Goal: Communication & Community: Answer question/provide support

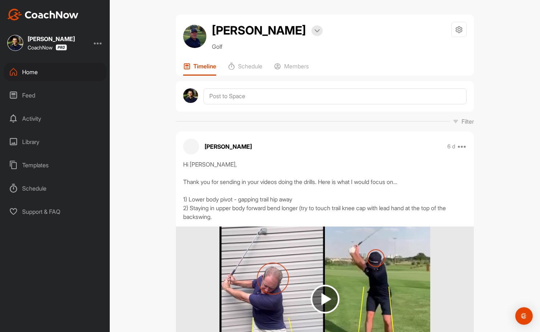
click at [44, 96] on div "Feed" at bounding box center [55, 95] width 102 height 18
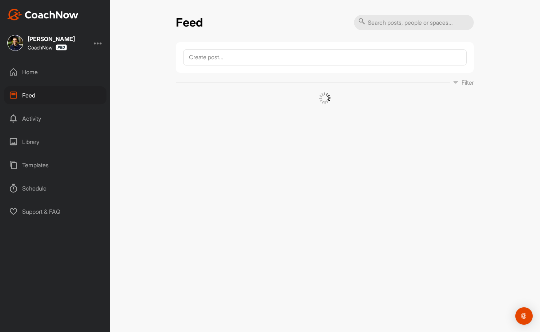
click at [403, 21] on input "text" at bounding box center [414, 22] width 120 height 15
paste input "[PERSON_NAME]"
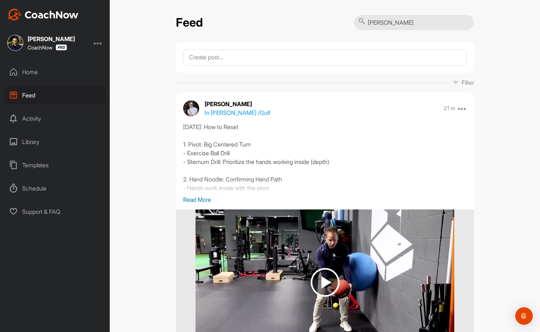
type input "[PERSON_NAME]"
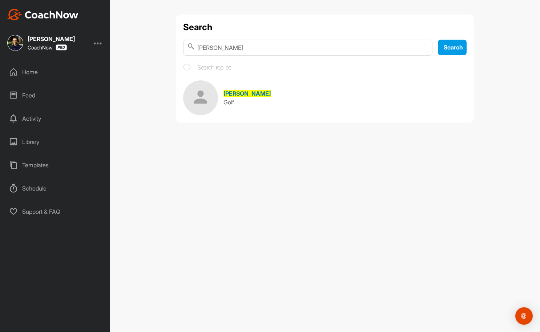
click at [199, 93] on img at bounding box center [200, 97] width 35 height 35
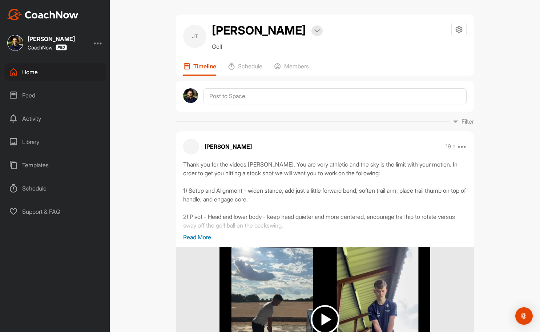
click at [186, 244] on div "Thank you for the videos [PERSON_NAME]. You are very athletic and the sky is th…" at bounding box center [325, 283] width 298 height 246
click at [189, 237] on p "Read More" at bounding box center [324, 237] width 283 height 9
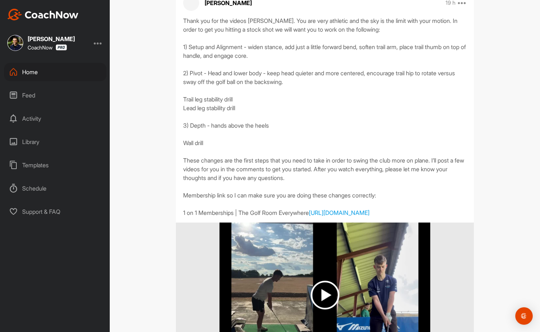
scroll to position [129, 0]
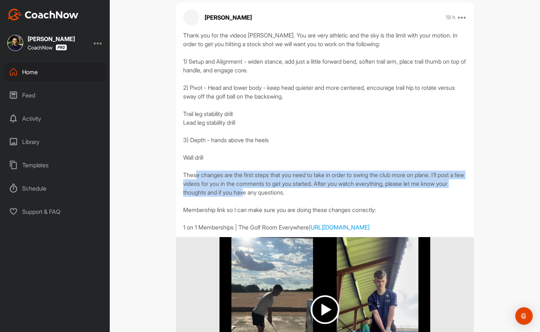
drag, startPoint x: 220, startPoint y: 174, endPoint x: 303, endPoint y: 194, distance: 85.7
click at [303, 194] on div "Thank you for the videos [PERSON_NAME]. You are very athletic and the sky is th…" at bounding box center [324, 131] width 283 height 201
drag, startPoint x: 342, startPoint y: 194, endPoint x: 179, endPoint y: 176, distance: 164.1
click at [179, 176] on div "Thank you for the videos [PERSON_NAME]. You are very athletic and the sky is th…" at bounding box center [325, 131] width 298 height 201
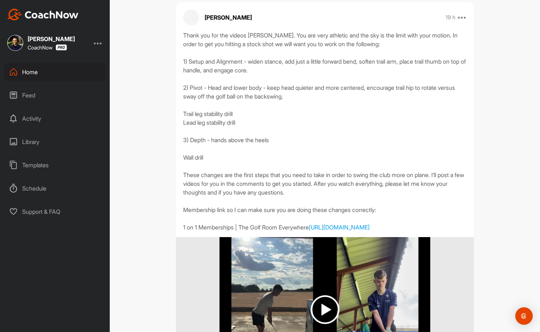
click at [189, 176] on div "Thank you for the videos [PERSON_NAME]. You are very athletic and the sky is th…" at bounding box center [324, 131] width 283 height 201
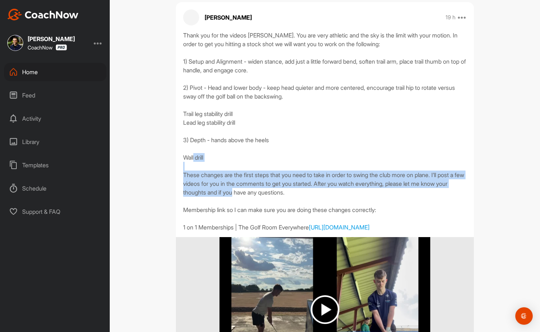
drag, startPoint x: 177, startPoint y: 176, endPoint x: 295, endPoint y: 198, distance: 120.2
click at [295, 198] on div "Thank you for the videos [PERSON_NAME]. You are very athletic and the sky is th…" at bounding box center [325, 131] width 298 height 201
click at [295, 198] on div "Thank you for the videos [PERSON_NAME]. You are very athletic and the sky is th…" at bounding box center [324, 131] width 283 height 201
drag, startPoint x: 342, startPoint y: 192, endPoint x: 224, endPoint y: 172, distance: 119.8
click at [224, 172] on div "Thank you for the videos [PERSON_NAME]. You are very athletic and the sky is th…" at bounding box center [324, 131] width 283 height 201
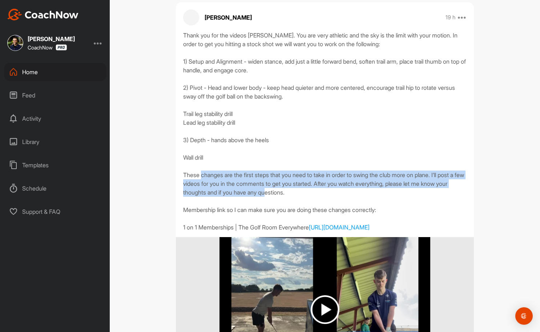
click at [224, 172] on div "Thank you for the videos [PERSON_NAME]. You are very athletic and the sky is th…" at bounding box center [324, 131] width 283 height 201
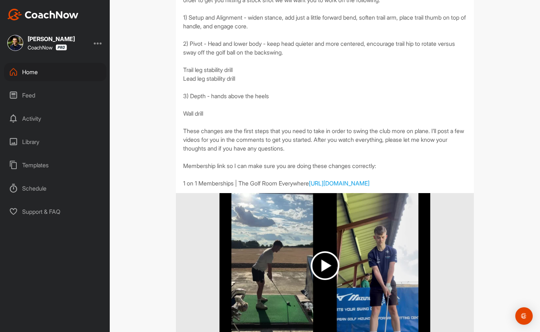
scroll to position [173, 0]
